Goal: Task Accomplishment & Management: Manage account settings

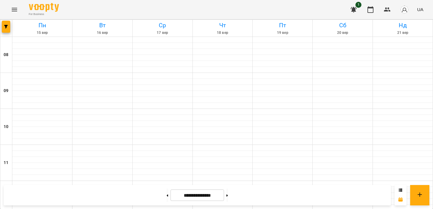
scroll to position [214, 0]
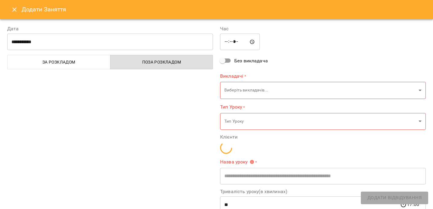
type input "**********"
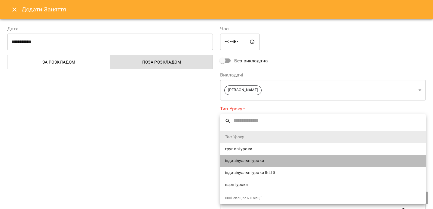
click at [249, 159] on span "індивідуальні уроки" at bounding box center [323, 161] width 196 height 6
type input "**********"
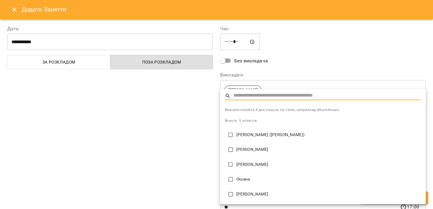
click at [247, 134] on p "[PERSON_NAME] ([PERSON_NAME])" at bounding box center [328, 135] width 184 height 6
type input "**********"
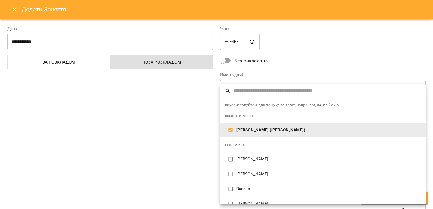
scroll to position [10, 0]
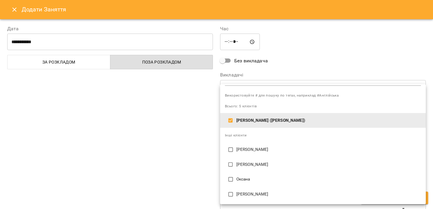
click at [202, 156] on div at bounding box center [216, 104] width 433 height 209
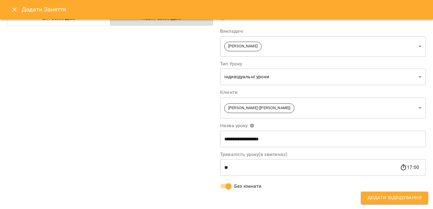
scroll to position [44, 0]
click at [375, 199] on span "Додати Відвідування" at bounding box center [394, 198] width 54 height 8
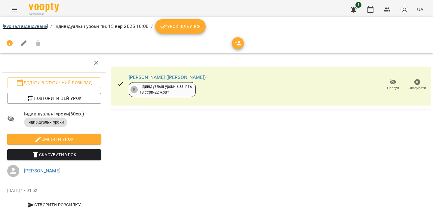
click at [35, 27] on link "Журнал відвідувань" at bounding box center [24, 26] width 45 height 6
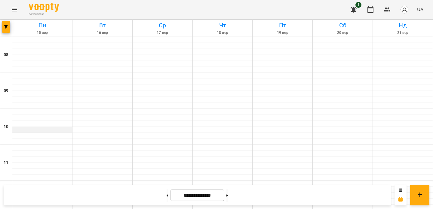
scroll to position [205, 0]
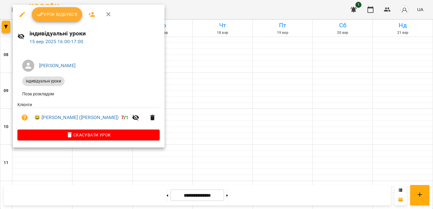
click at [67, 13] on span "Урок відбувся" at bounding box center [57, 14] width 41 height 7
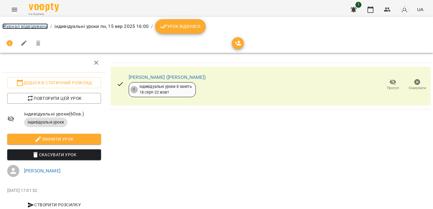
click at [36, 27] on link "Журнал відвідувань" at bounding box center [24, 26] width 45 height 6
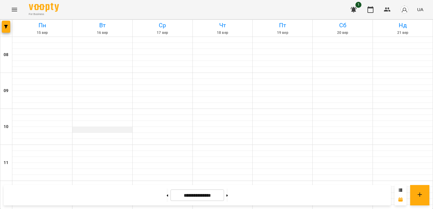
scroll to position [194, 0]
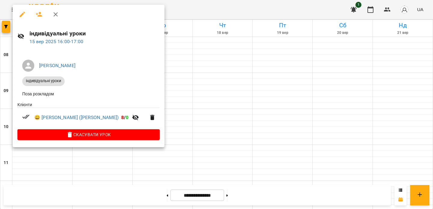
click at [177, 3] on div at bounding box center [216, 104] width 433 height 209
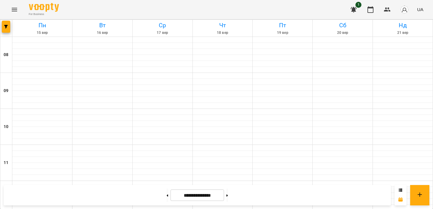
scroll to position [247, 0]
